Goal: Transaction & Acquisition: Purchase product/service

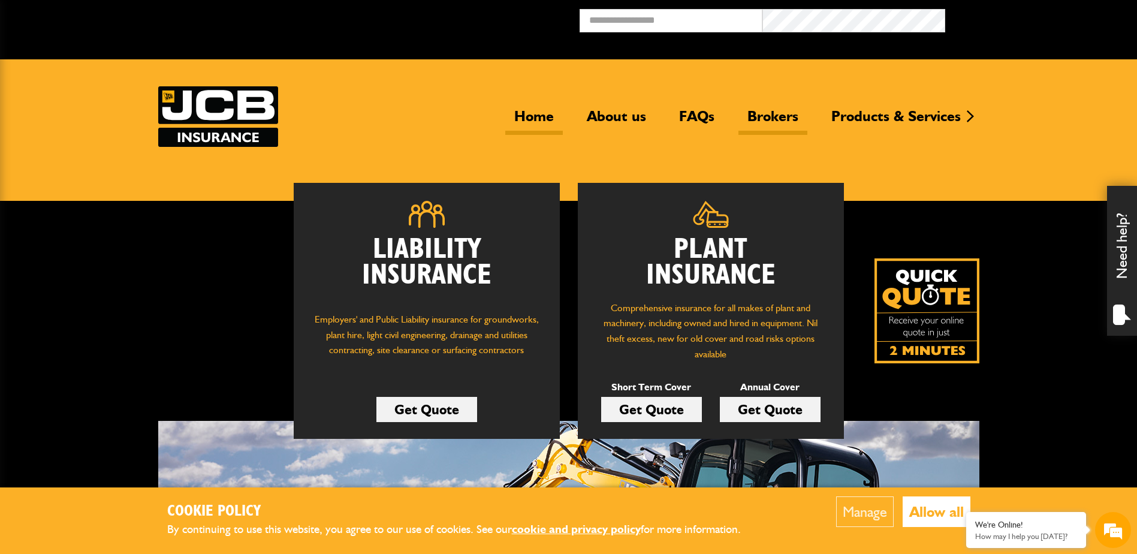
click at [765, 118] on link "Brokers" at bounding box center [773, 121] width 69 height 28
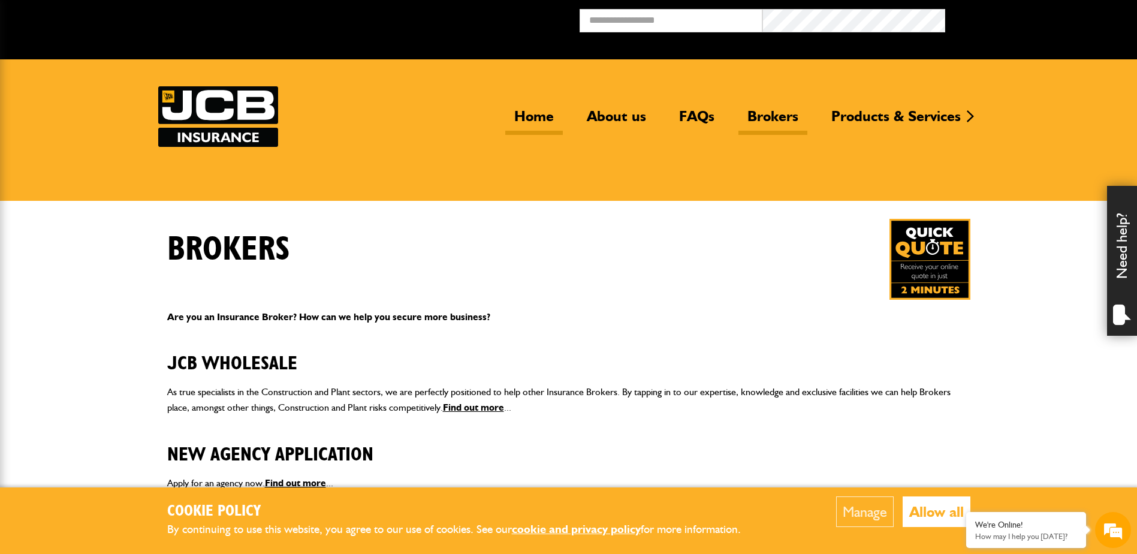
click at [543, 113] on link "Home" at bounding box center [534, 121] width 58 height 28
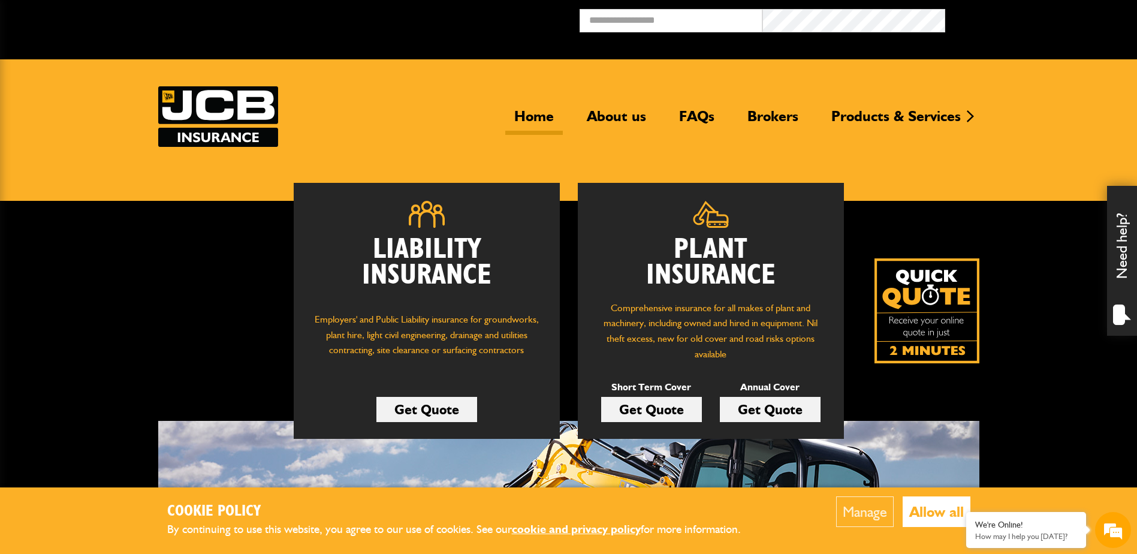
click at [430, 408] on link "Get Quote" at bounding box center [426, 409] width 101 height 25
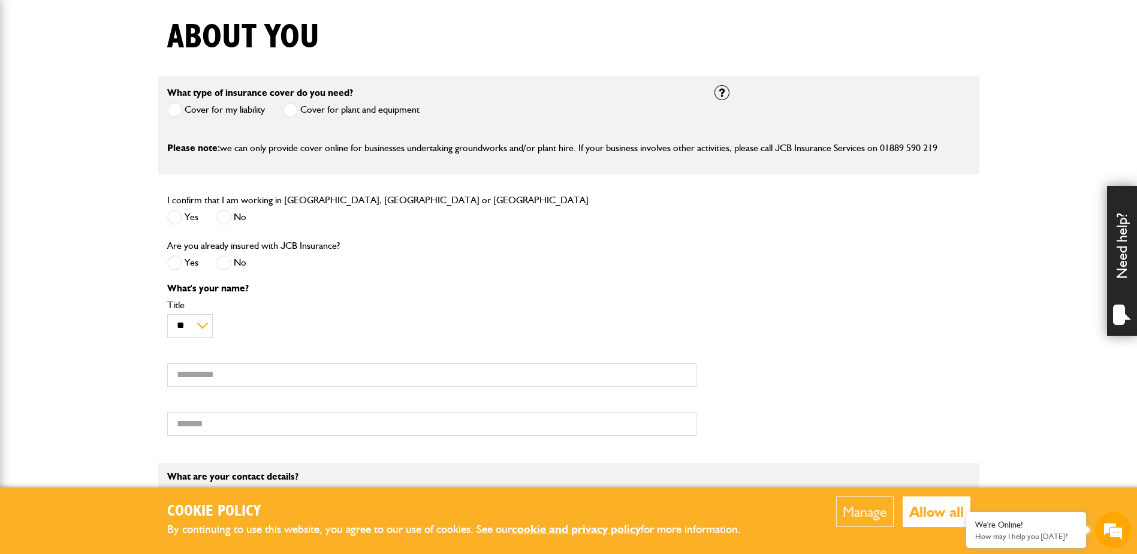
scroll to position [300, 0]
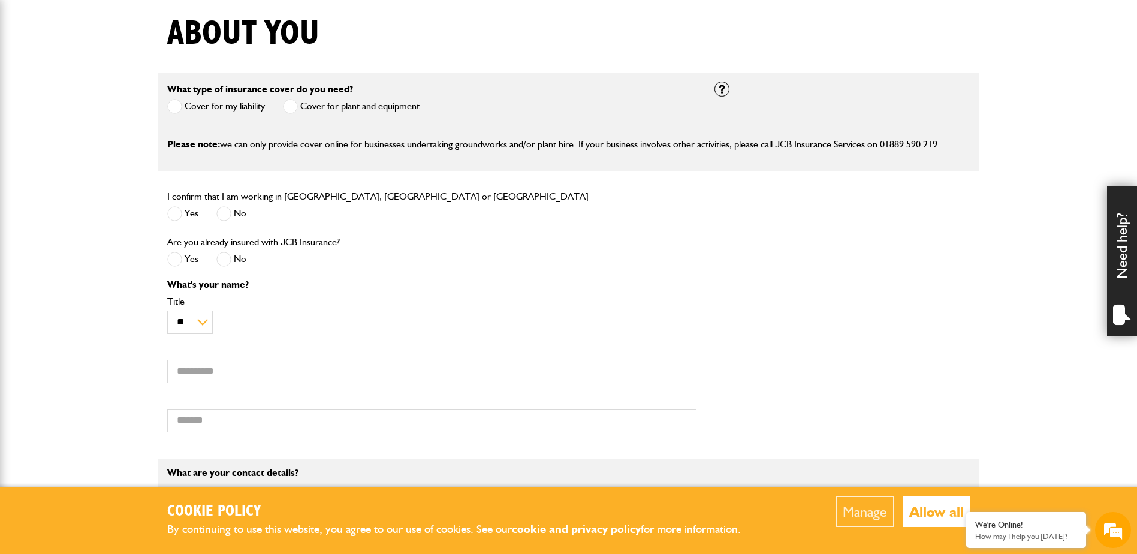
click at [174, 216] on span at bounding box center [174, 213] width 15 height 15
click at [177, 262] on span at bounding box center [174, 259] width 15 height 15
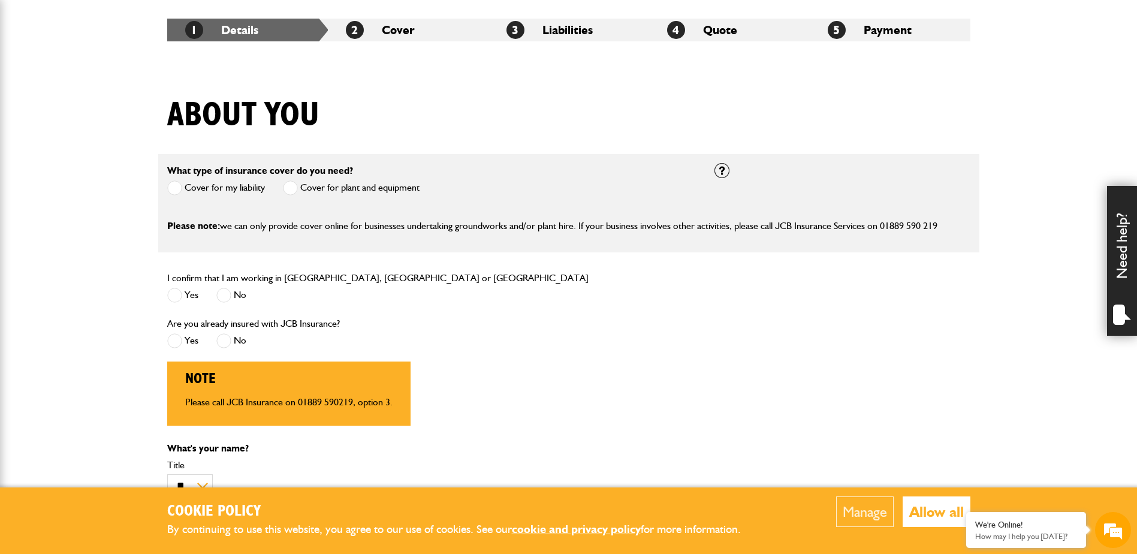
scroll to position [180, 0]
